Goal: Task Accomplishment & Management: Use online tool/utility

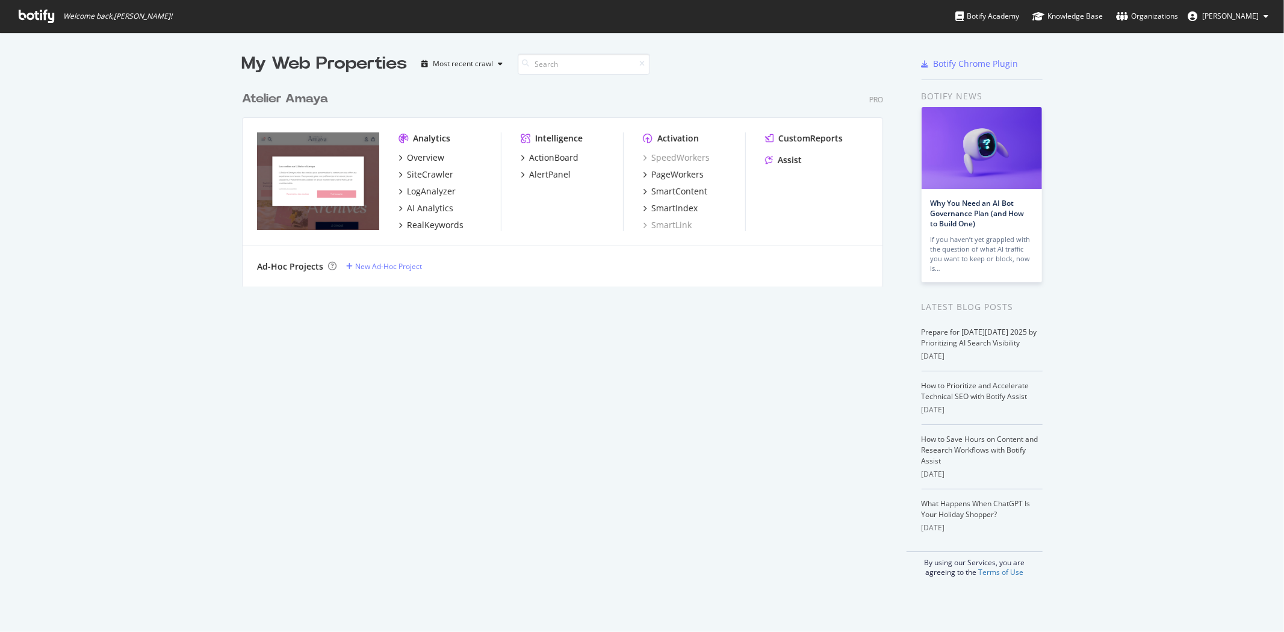
scroll to position [622, 1264]
click at [796, 155] on div "Assist" at bounding box center [790, 160] width 24 height 12
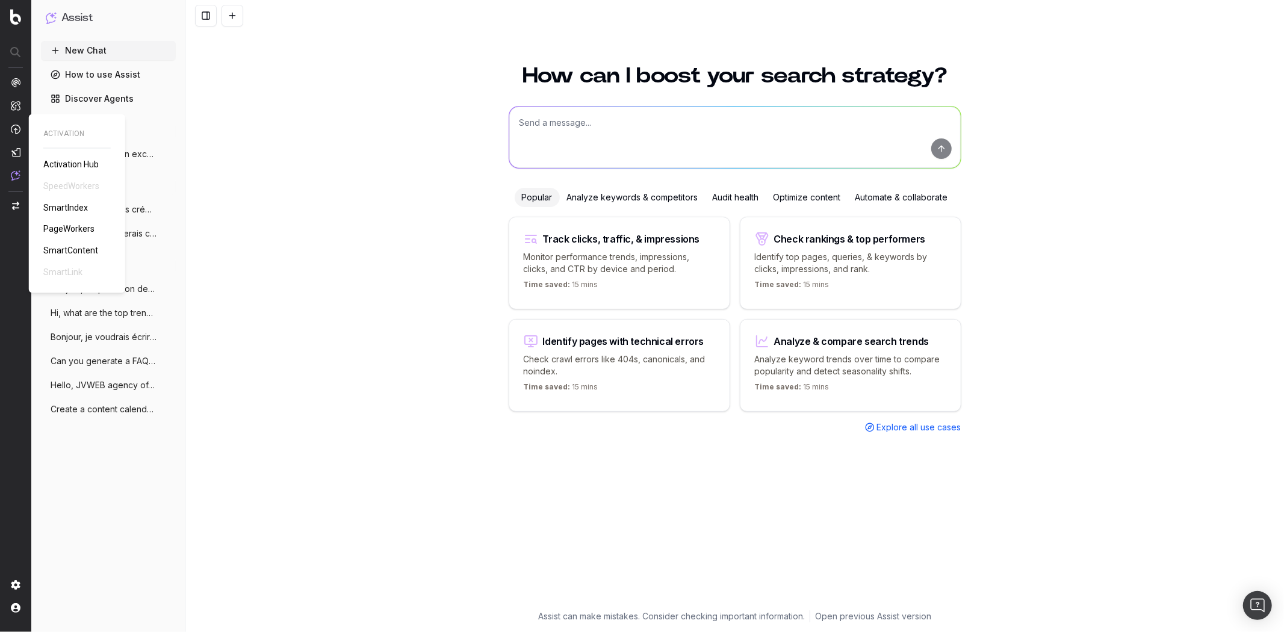
click at [66, 229] on span "PageWorkers" at bounding box center [68, 230] width 51 height 10
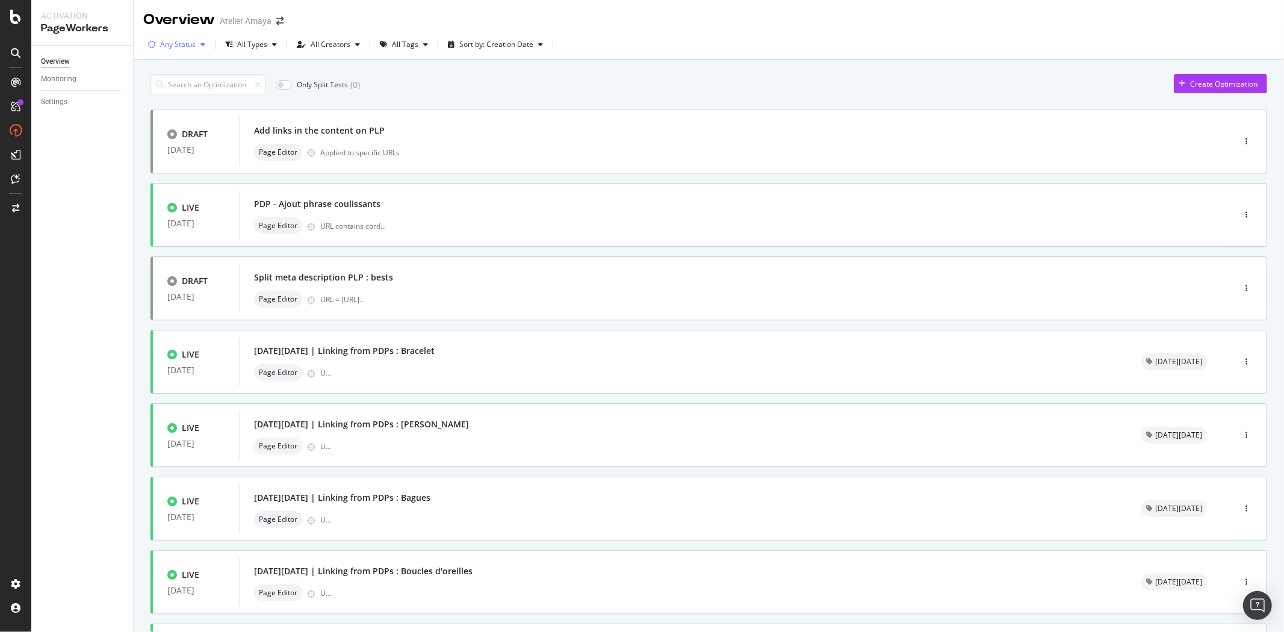
click at [169, 52] on div "Any Status" at bounding box center [176, 45] width 67 height 18
click at [187, 123] on div "Any Status Live ( 52 ) Paused ( 36 ) Draft ( 3 )" at bounding box center [181, 99] width 55 height 70
click at [184, 129] on div "Draft" at bounding box center [176, 129] width 17 height 10
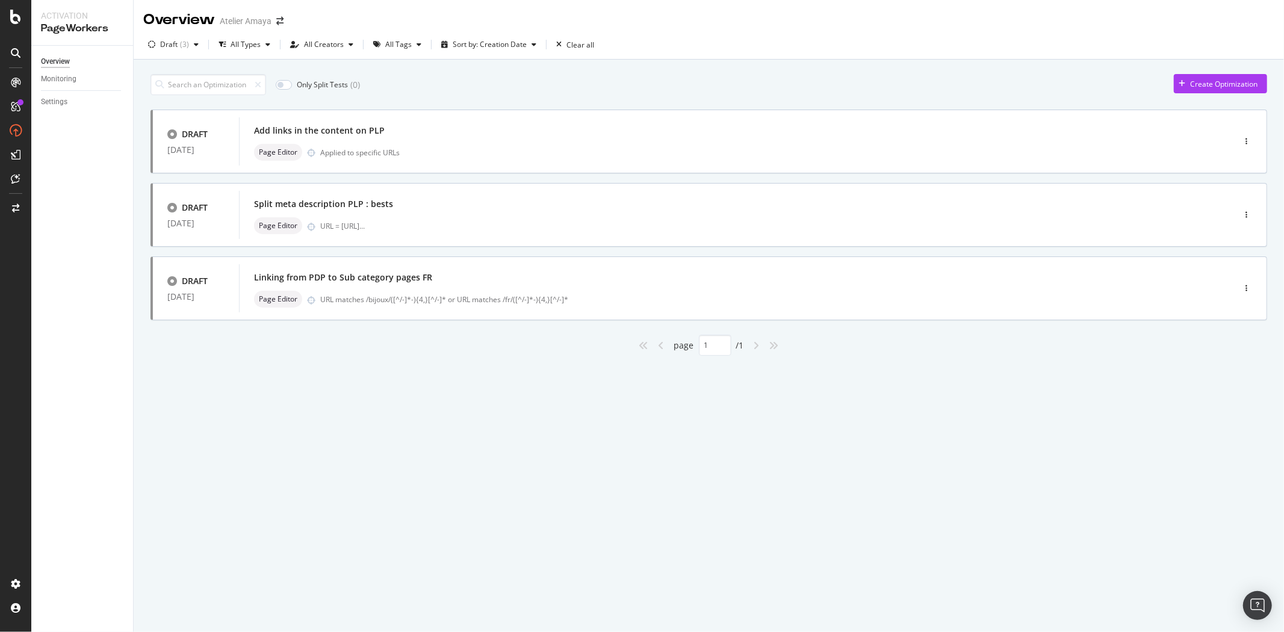
click at [436, 413] on div "Overview Atelier [PERSON_NAME] Draft ( 3 ) All Types All Creators All Tags Sort…" at bounding box center [709, 316] width 1150 height 632
click at [1245, 282] on div "button" at bounding box center [1246, 288] width 11 height 18
click at [1246, 211] on icon "button" at bounding box center [1247, 214] width 2 height 7
click at [1217, 303] on div "Delete" at bounding box center [1227, 297] width 56 height 15
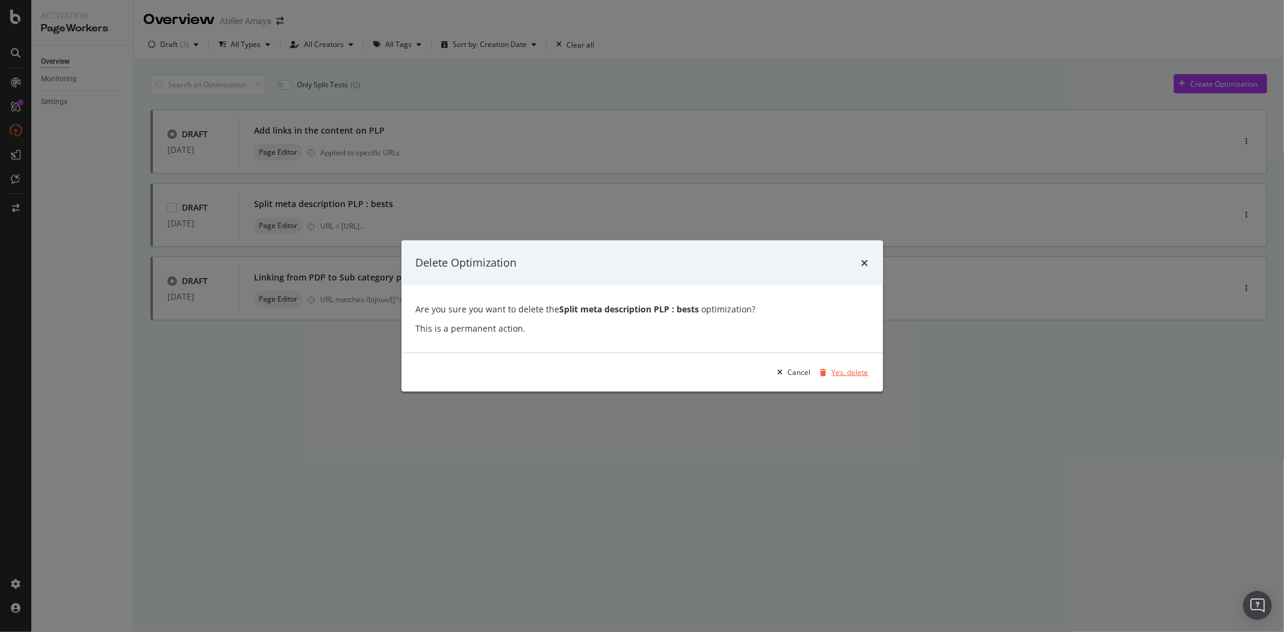
click at [853, 364] on div "Yes, delete" at bounding box center [842, 372] width 53 height 18
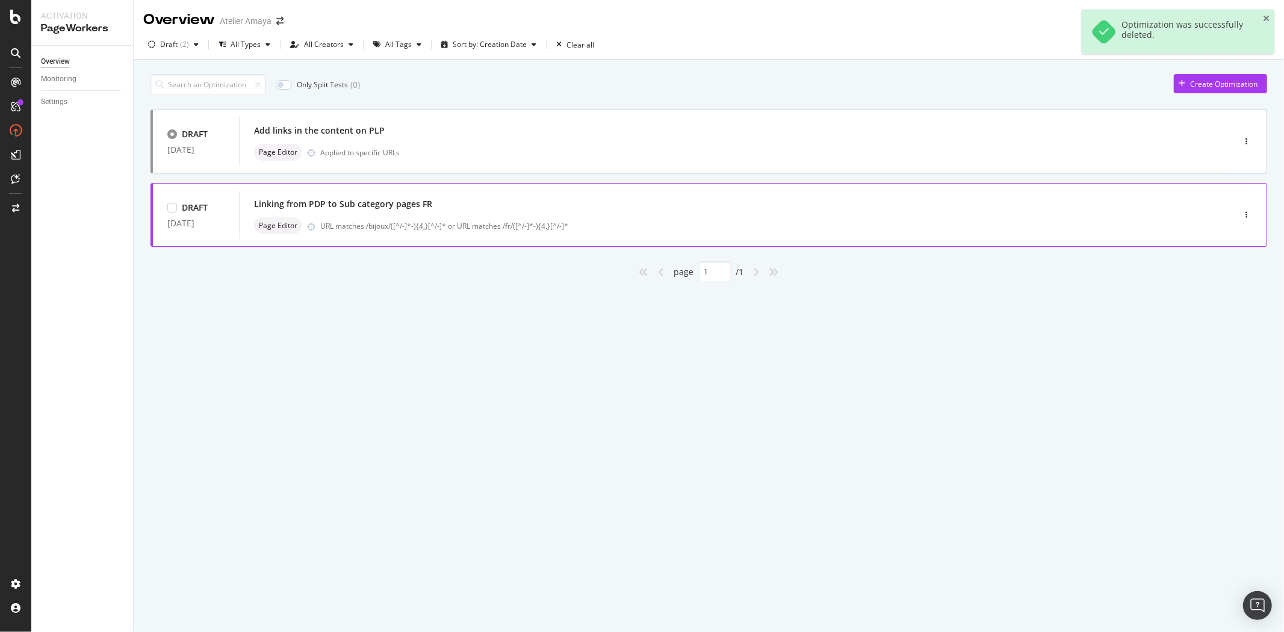
click at [1040, 196] on div "Linking from PDP to Sub category pages FR" at bounding box center [718, 204] width 929 height 17
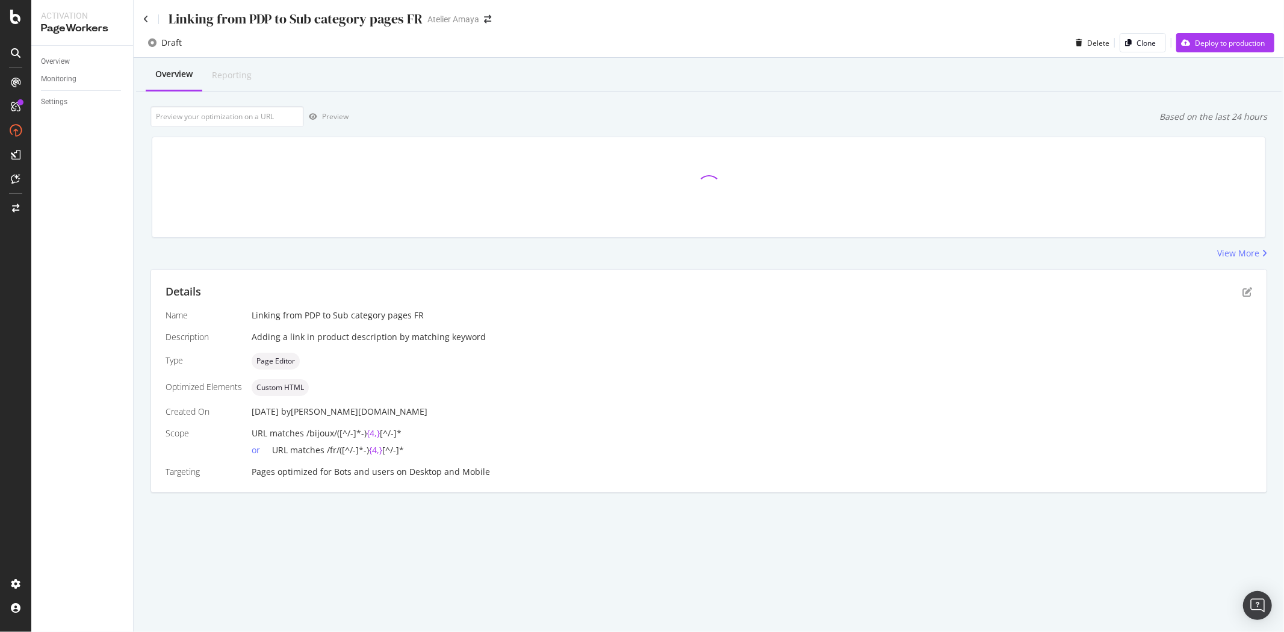
click at [376, 328] on div "Name Linking from PDP to Sub category pages FR Description Adding a link in pro…" at bounding box center [709, 393] width 1087 height 169
click at [145, 22] on icon at bounding box center [145, 19] width 5 height 8
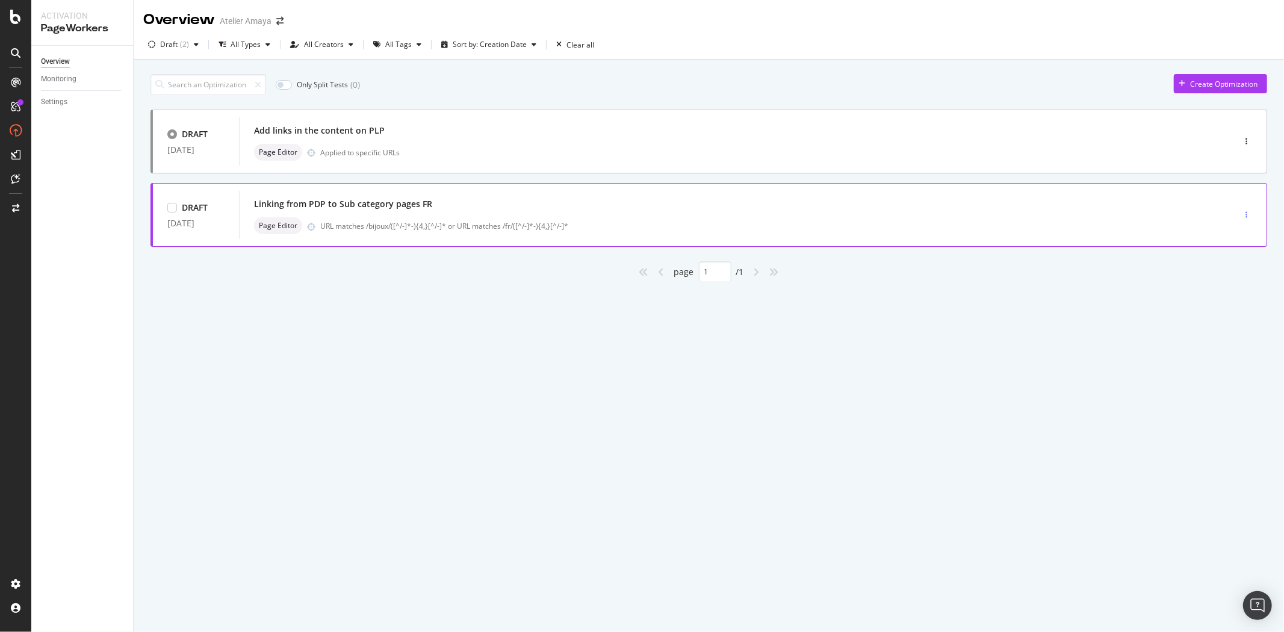
click at [1245, 220] on div "button" at bounding box center [1246, 215] width 11 height 18
click at [1241, 293] on div "Delete" at bounding box center [1234, 298] width 22 height 10
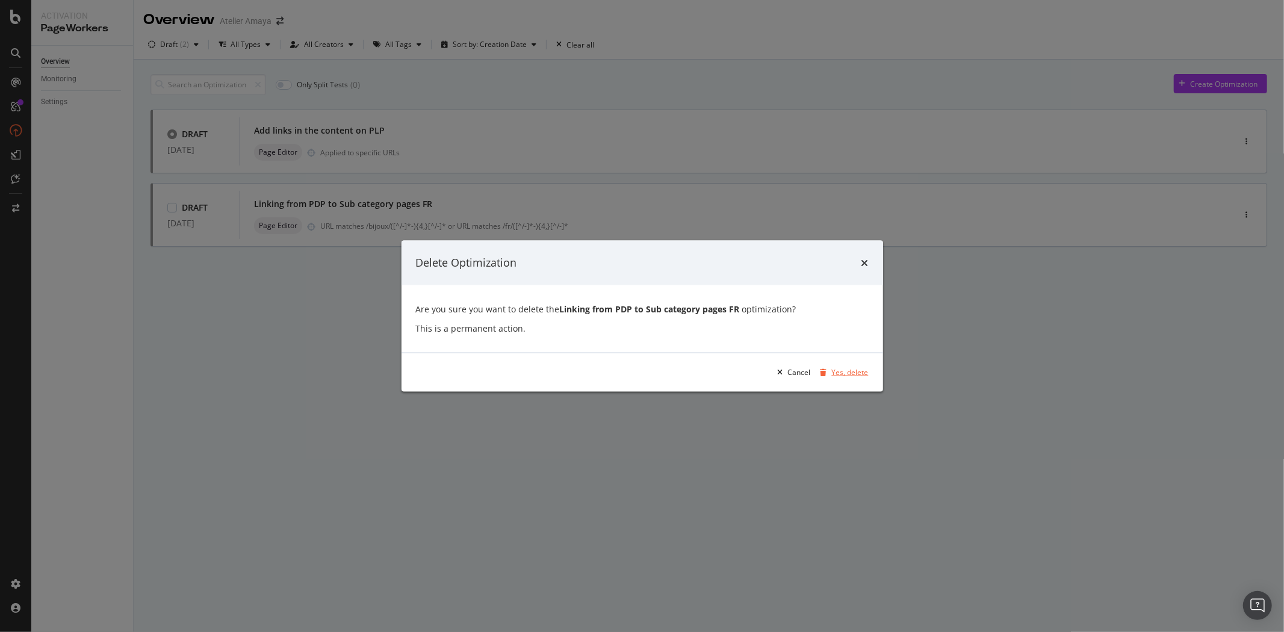
click at [836, 377] on div "Yes, delete" at bounding box center [850, 372] width 37 height 10
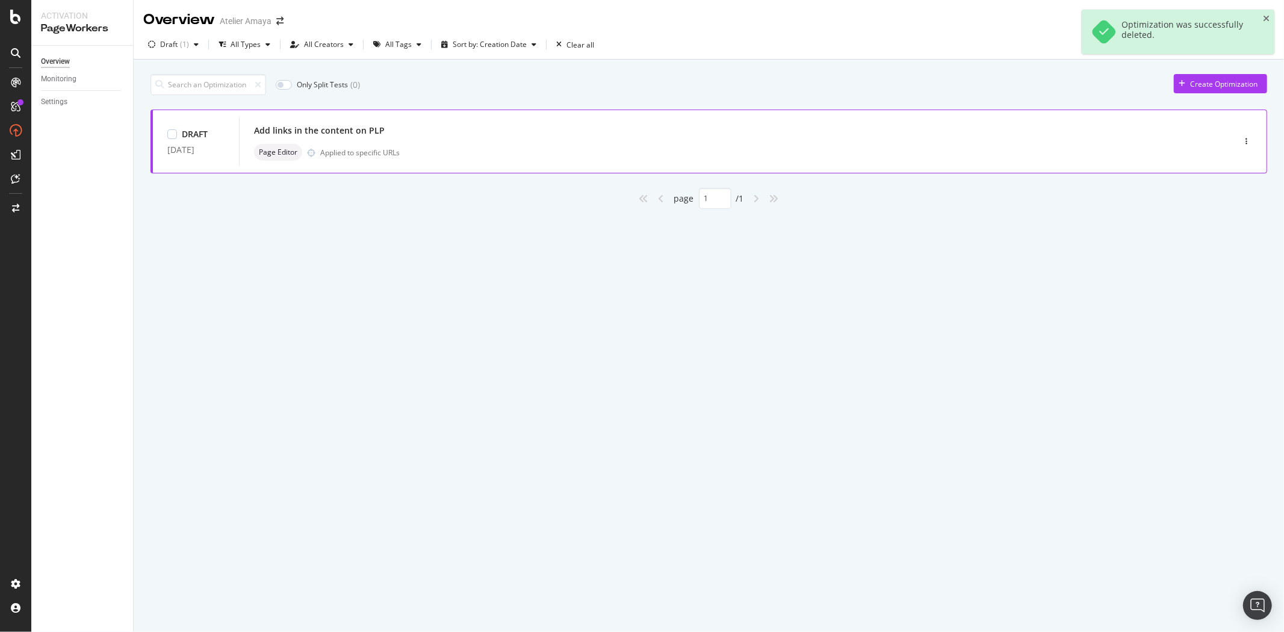
click at [497, 154] on div "Page Editor Applied to specific URLs" at bounding box center [718, 152] width 929 height 17
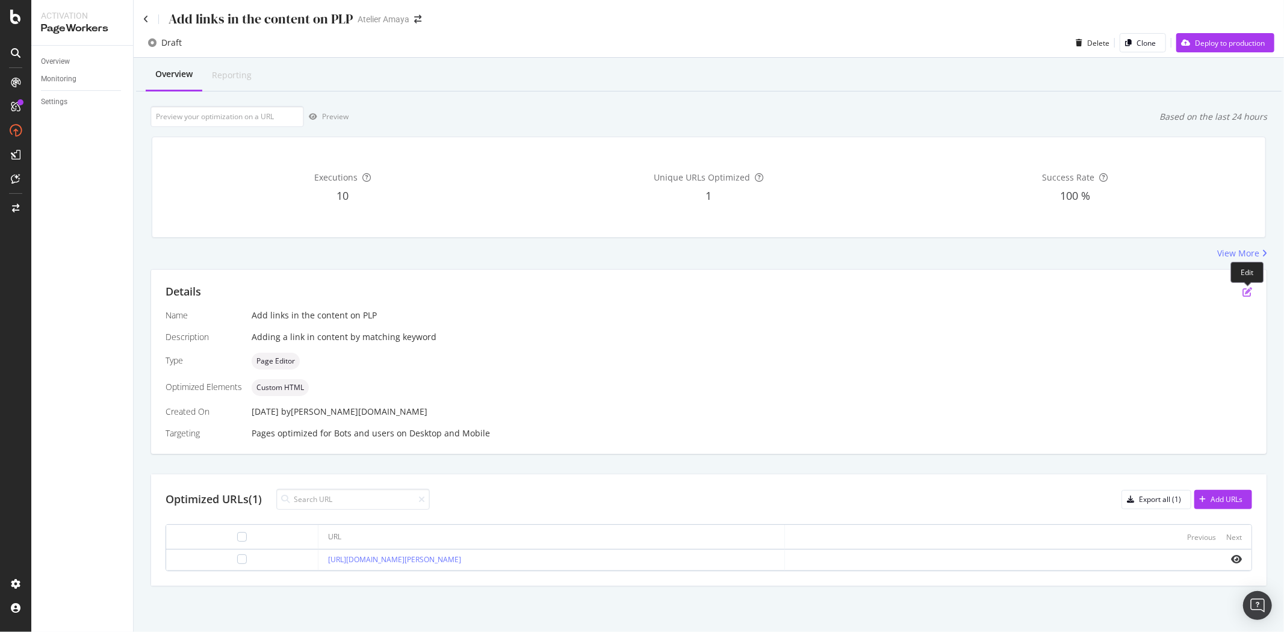
click at [1249, 291] on icon "pen-to-square" at bounding box center [1248, 292] width 10 height 10
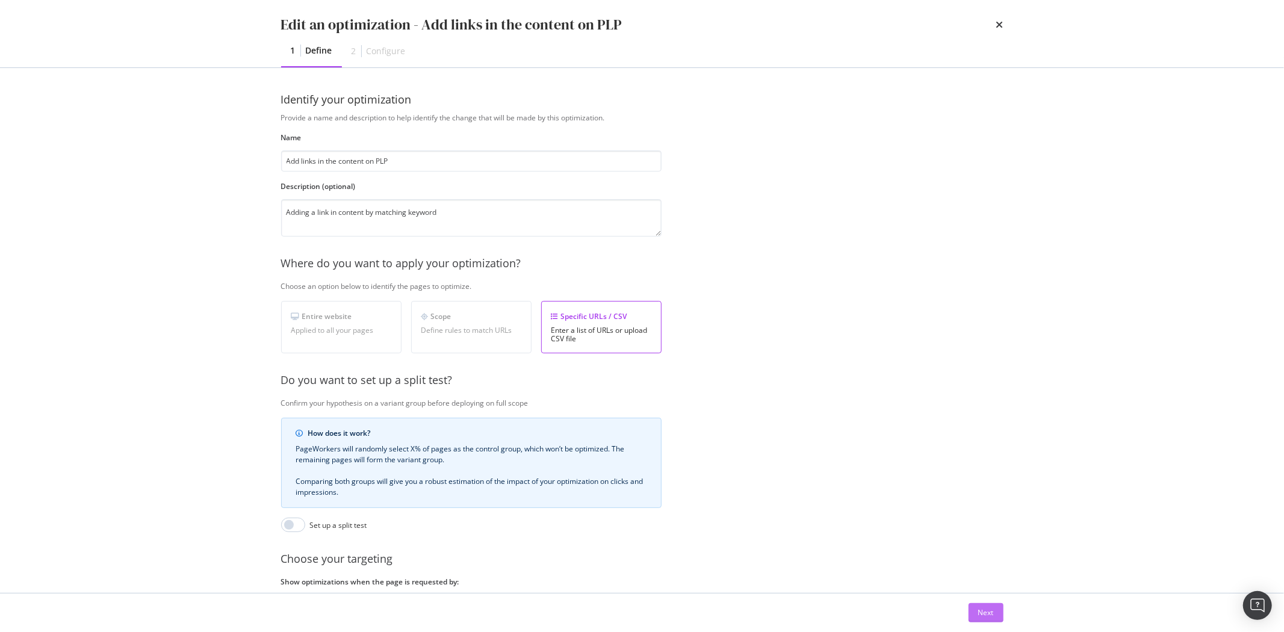
click at [983, 606] on div "Next" at bounding box center [986, 613] width 16 height 18
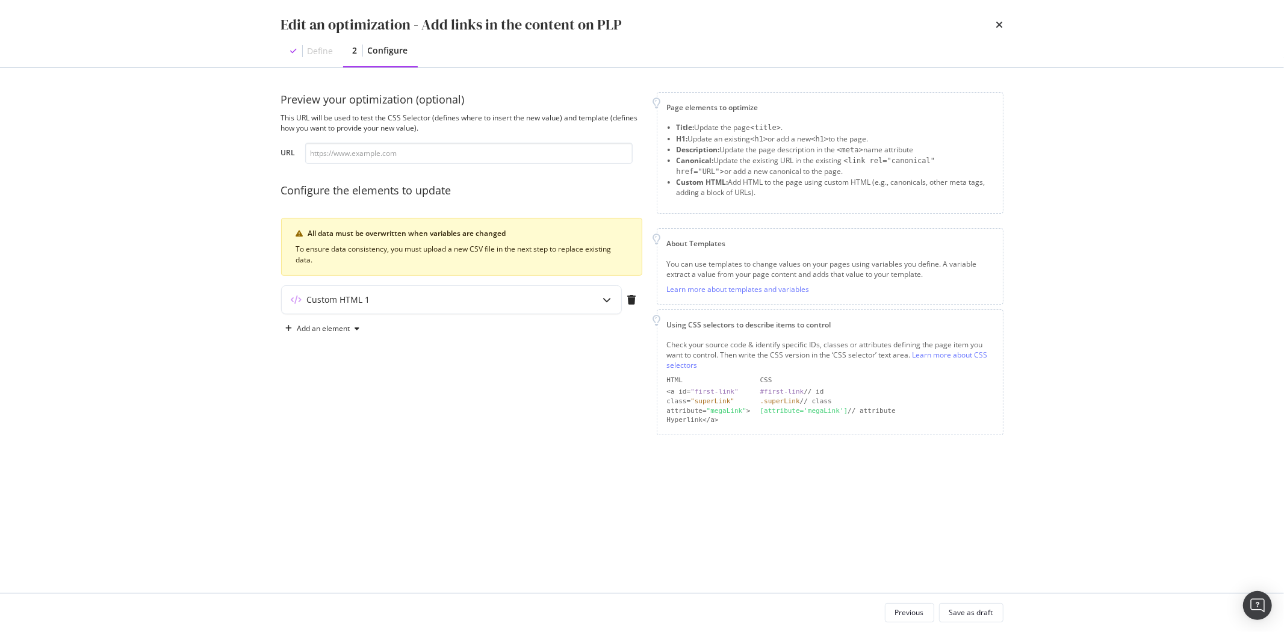
click at [436, 316] on div "Custom HTML 1" at bounding box center [461, 302] width 361 height 34
click at [436, 302] on div "Custom HTML 1" at bounding box center [428, 300] width 292 height 12
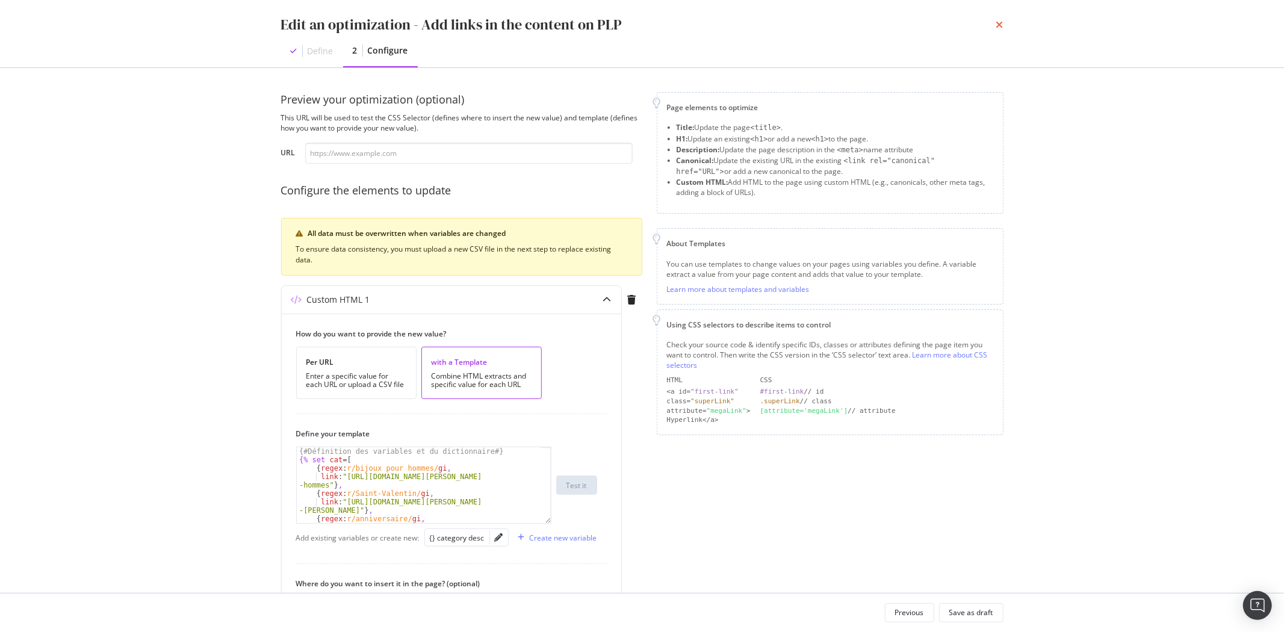
click at [996, 21] on icon "times" at bounding box center [999, 25] width 7 height 10
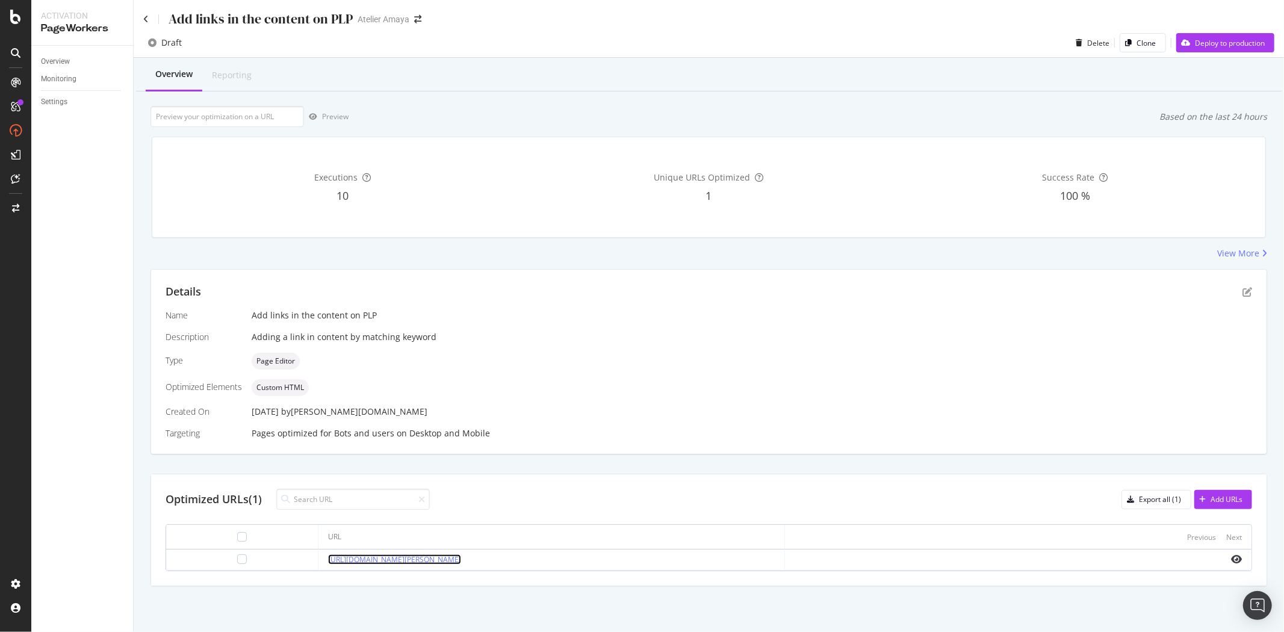
click at [461, 561] on link "[URL][DOMAIN_NAME][PERSON_NAME]" at bounding box center [394, 559] width 133 height 10
